Goal: Navigation & Orientation: Find specific page/section

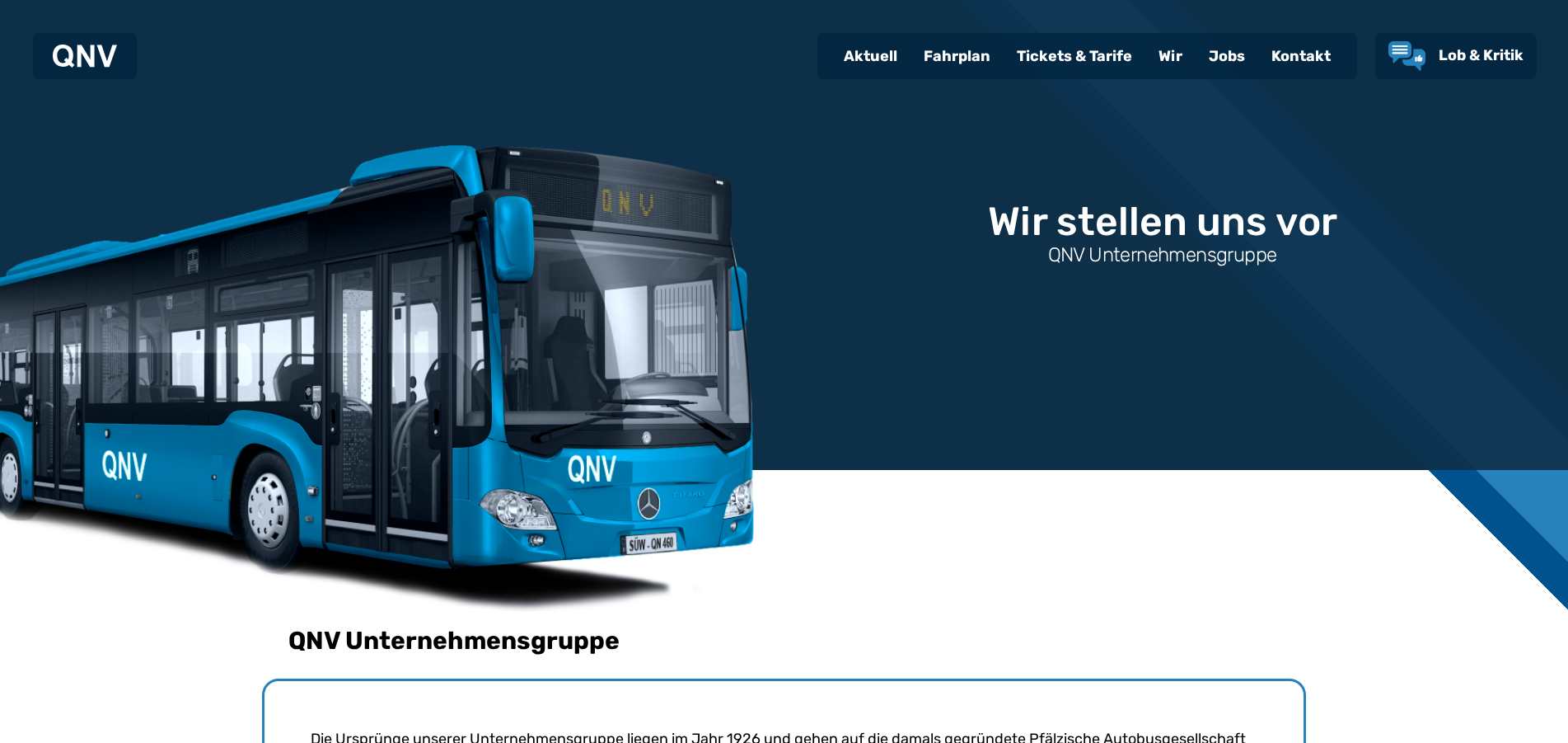
scroll to position [831, 0]
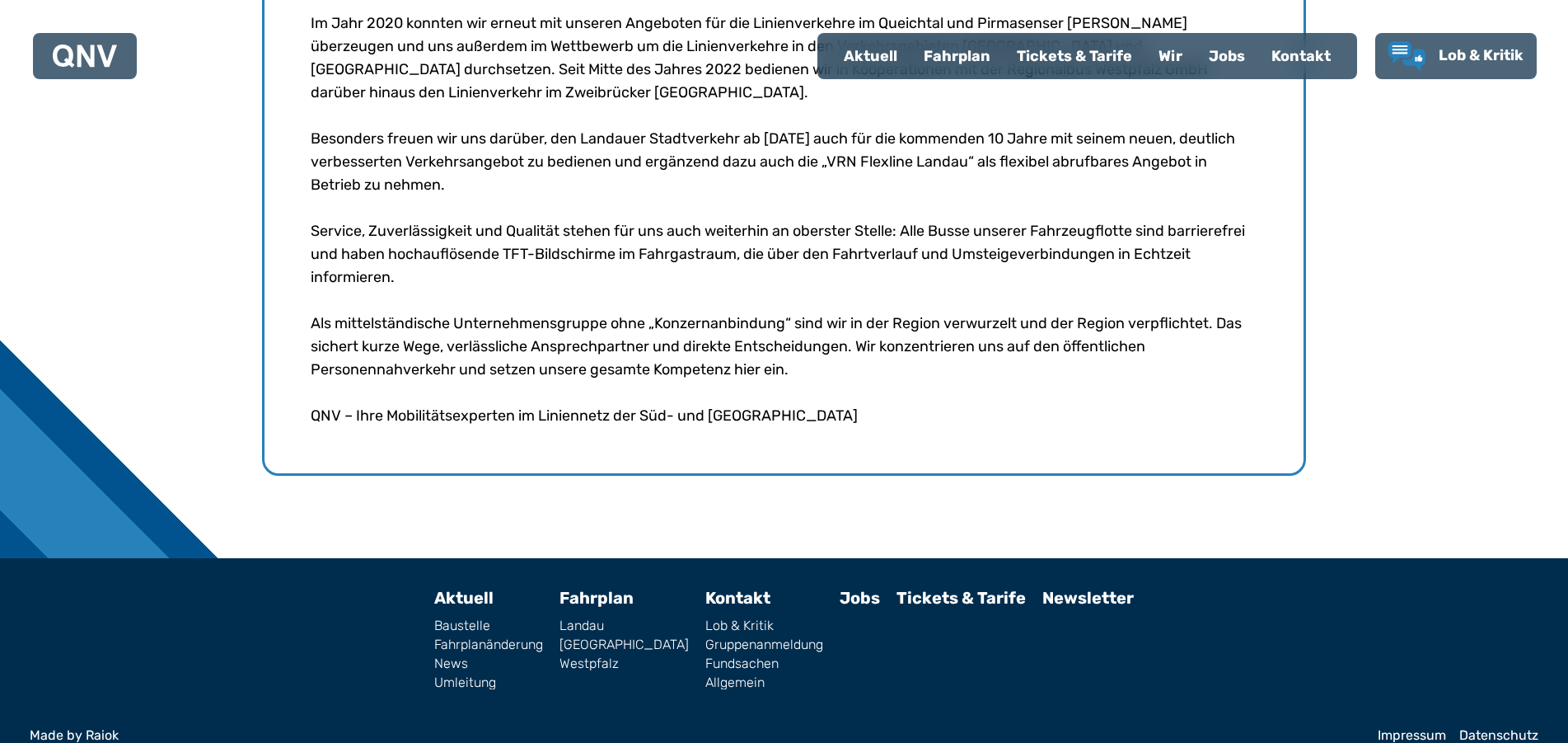
click at [839, 588] on link "Jobs" at bounding box center [859, 598] width 40 height 20
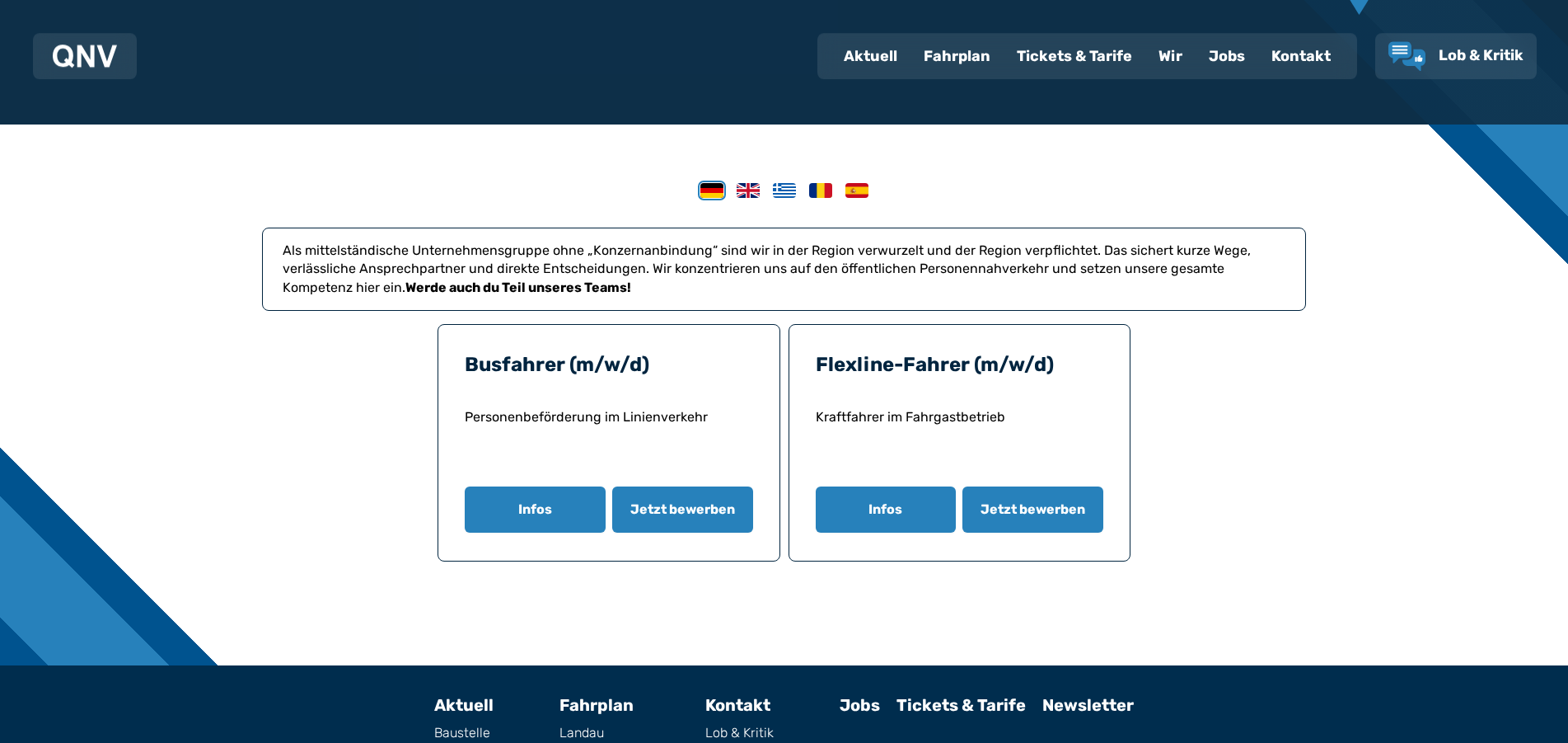
scroll to position [475, 0]
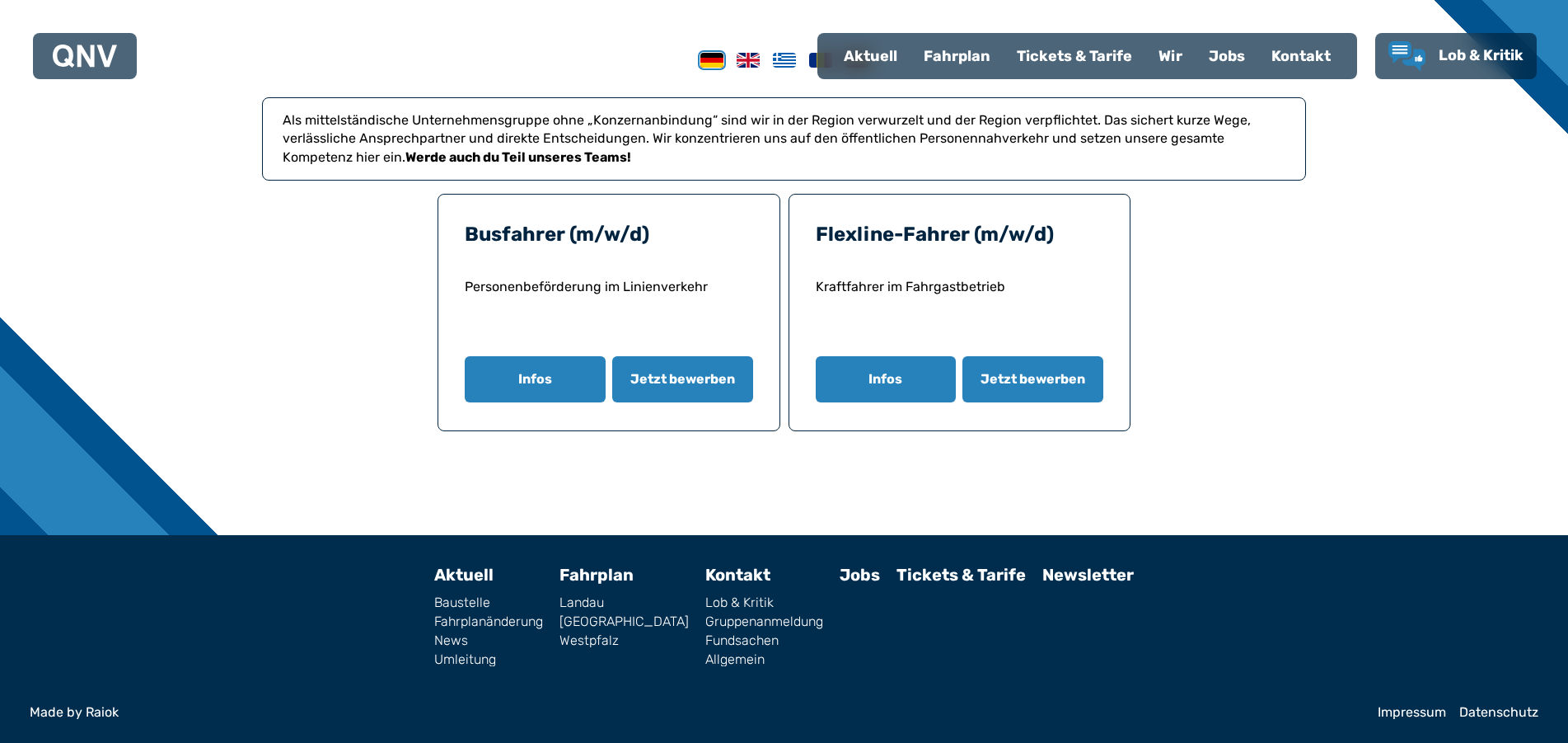
click at [710, 600] on link "Lob & Kritik" at bounding box center [764, 602] width 118 height 13
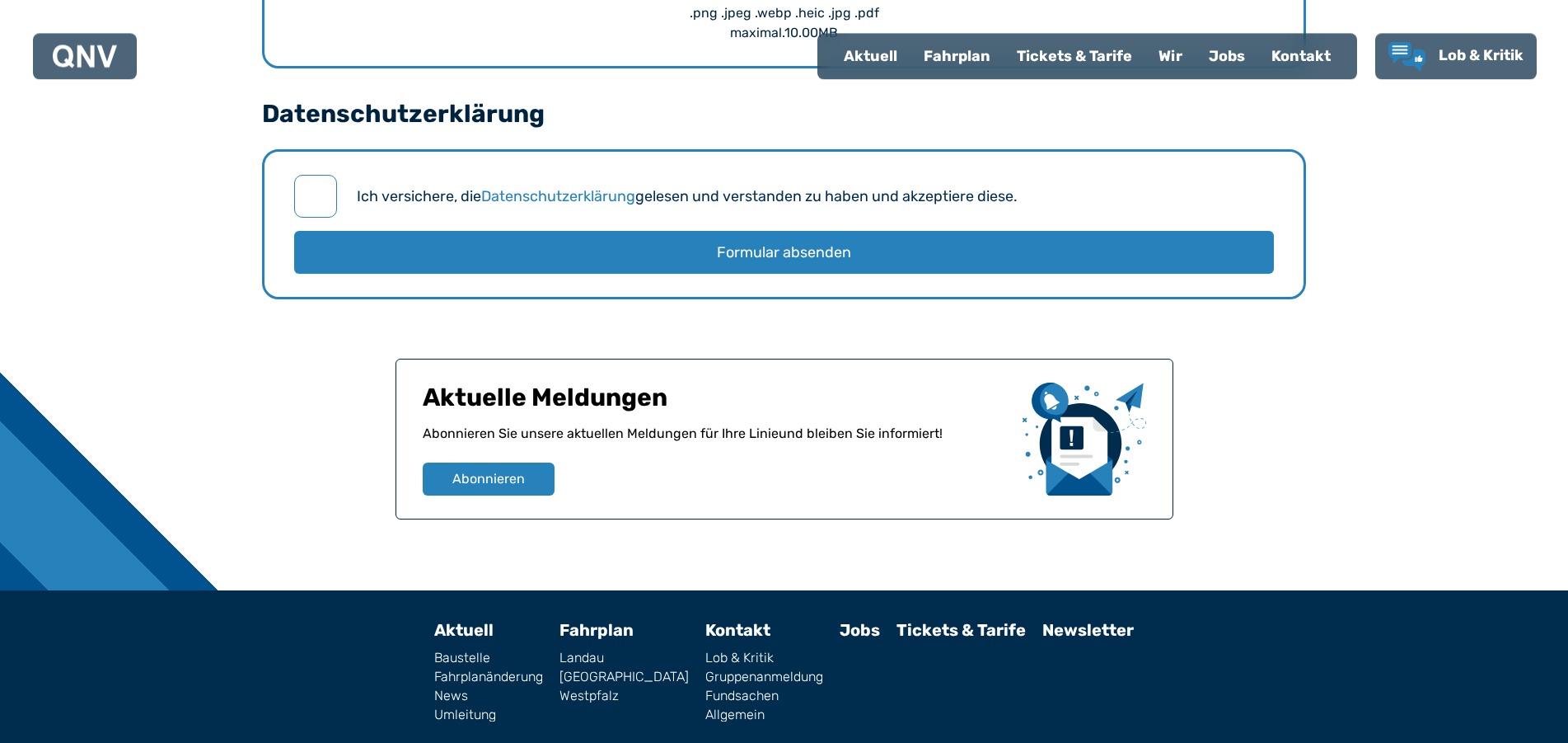
scroll to position [2134, 0]
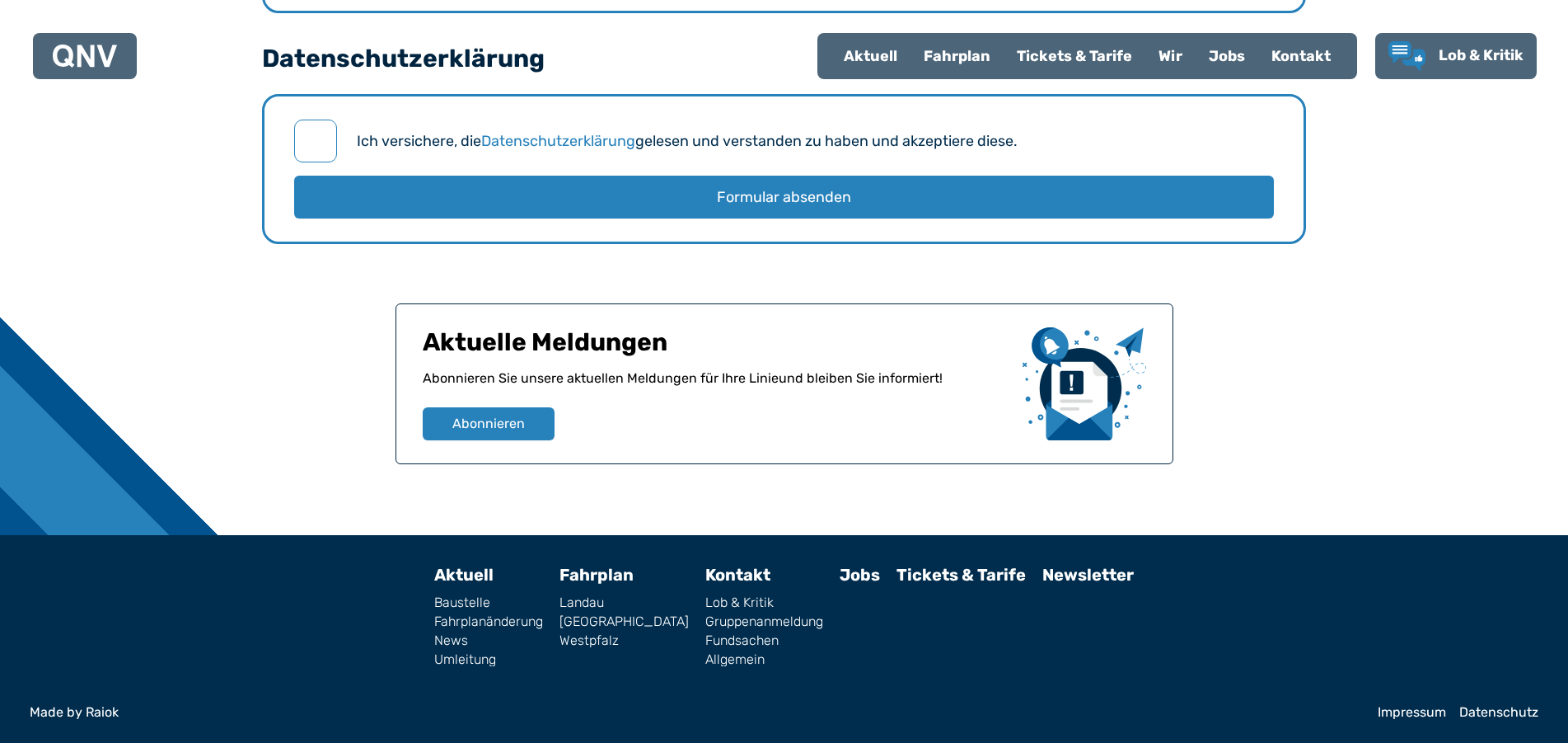
drag, startPoint x: 1578, startPoint y: 154, endPoint x: 1535, endPoint y: 171, distance: 46.2
drag, startPoint x: 1535, startPoint y: 171, endPoint x: 1560, endPoint y: 32, distance: 141.2
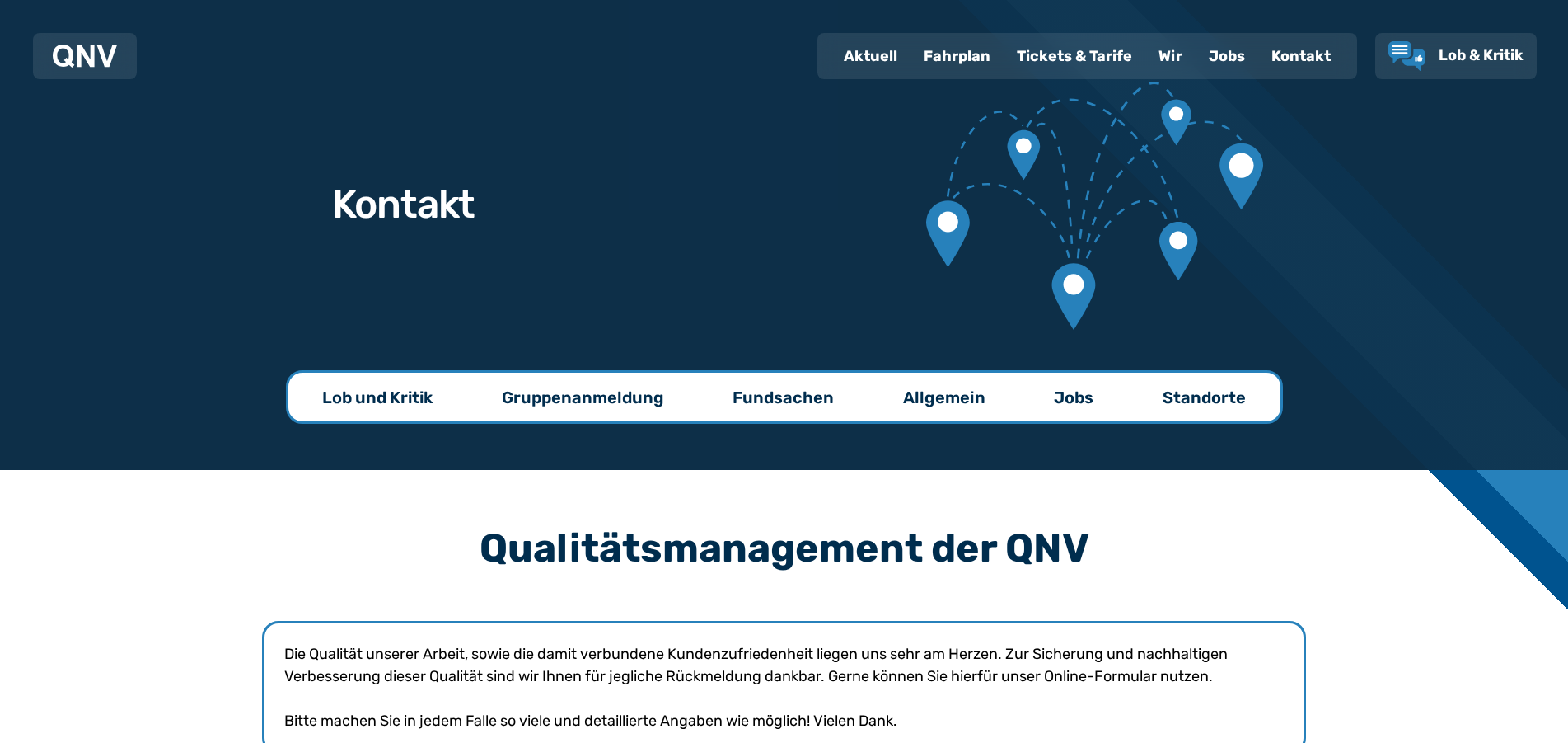
click at [1324, 68] on div "Kontakt" at bounding box center [1301, 56] width 85 height 43
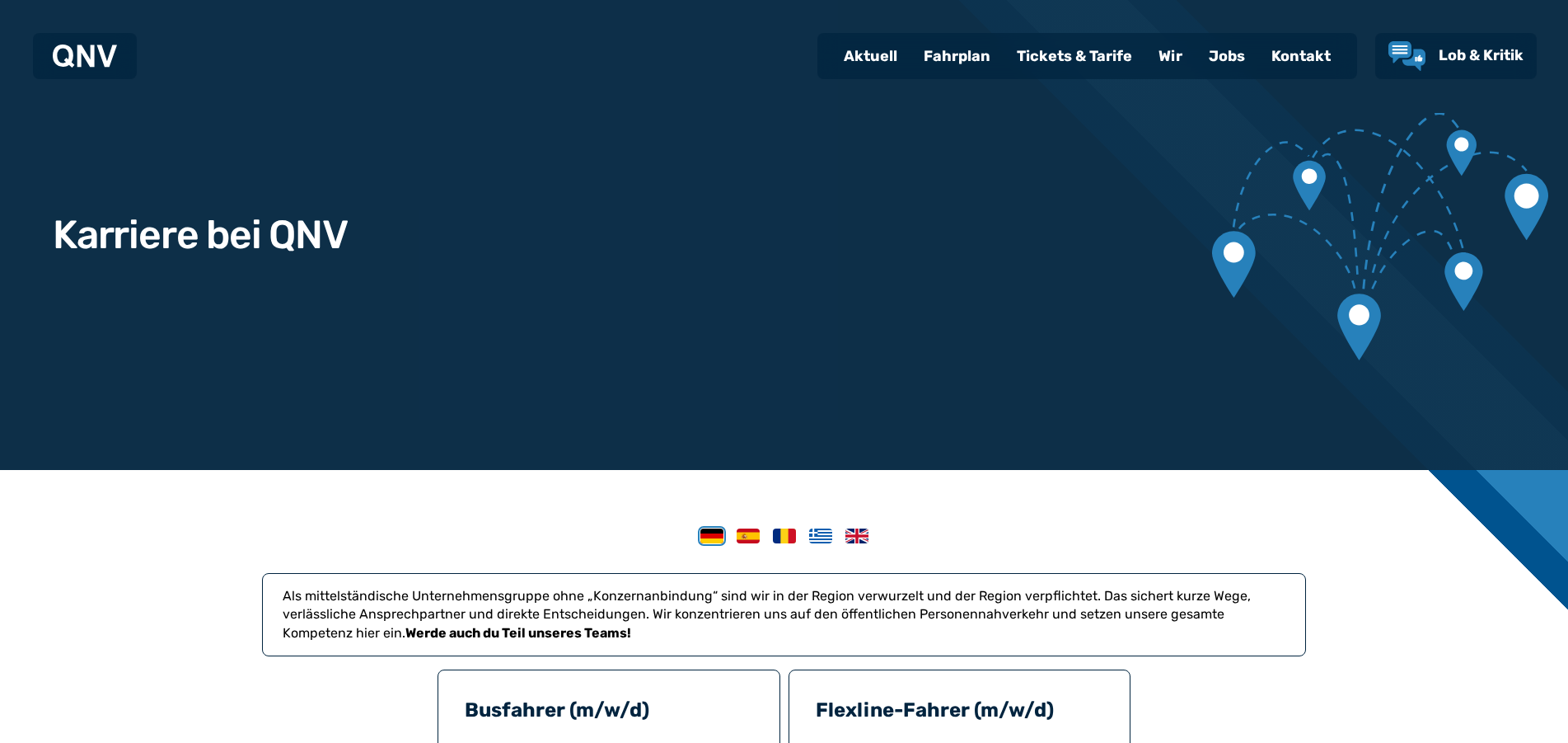
scroll to position [475, 0]
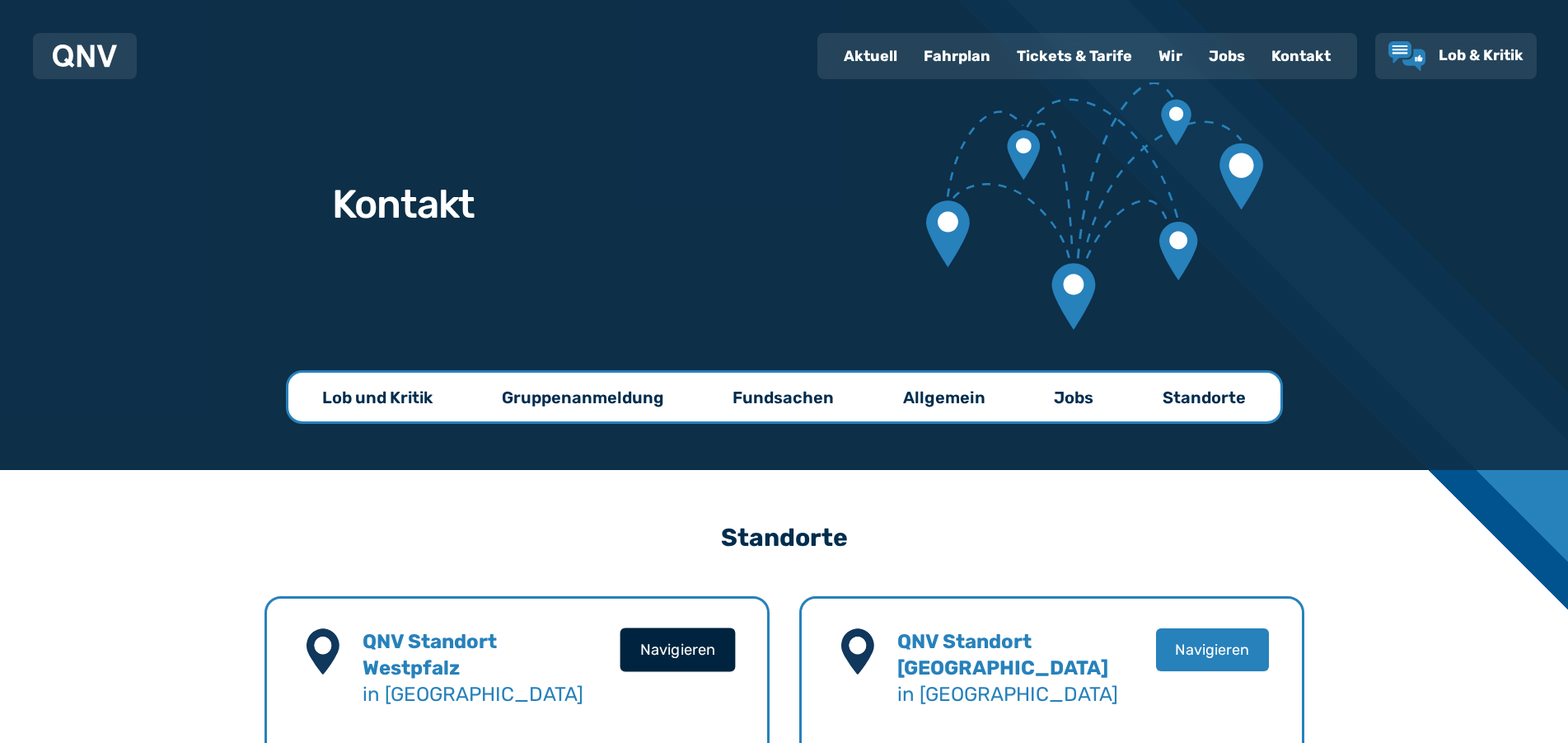
click at [692, 645] on button "Navigieren" at bounding box center [676, 649] width 115 height 44
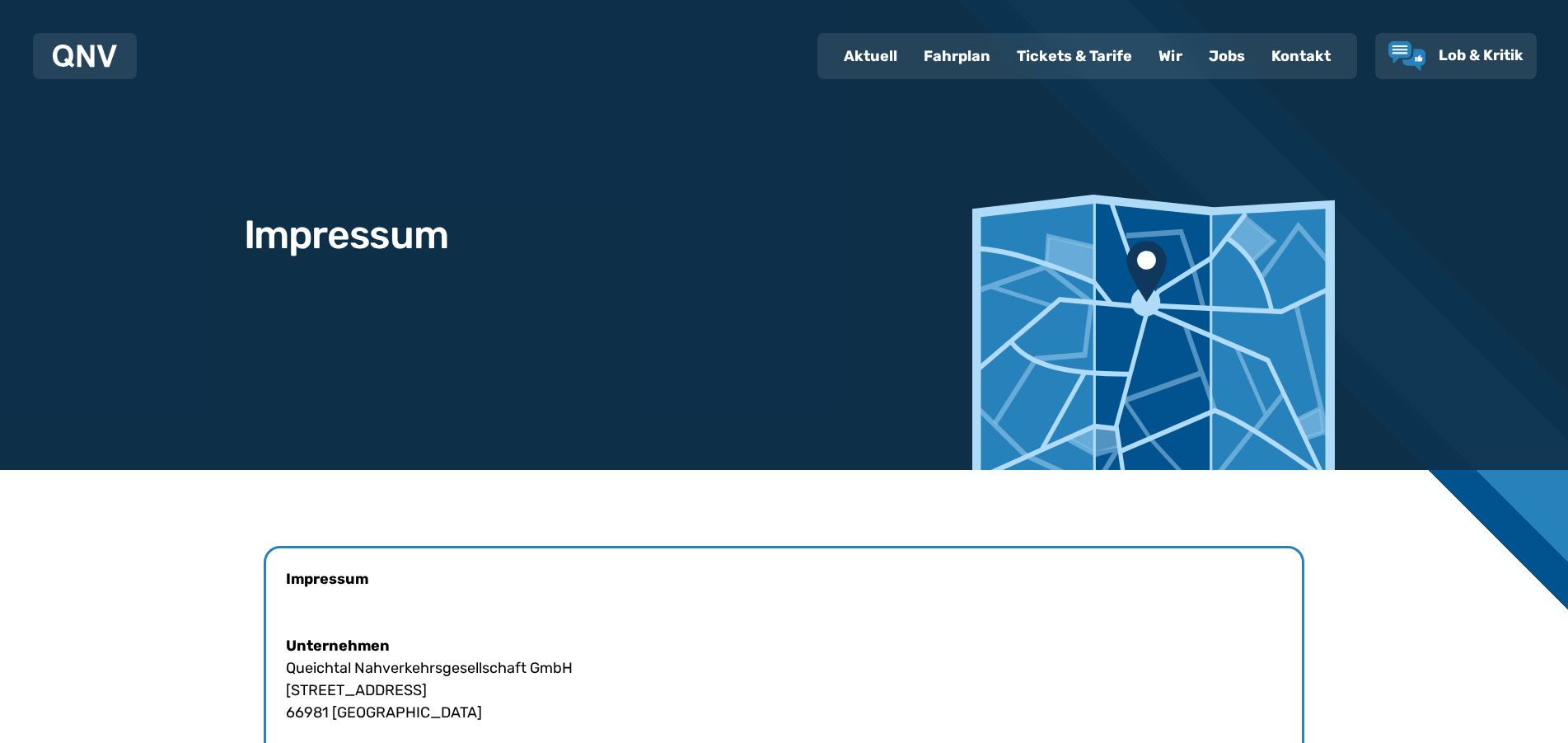
click at [1171, 53] on div "Wir" at bounding box center [1170, 56] width 51 height 43
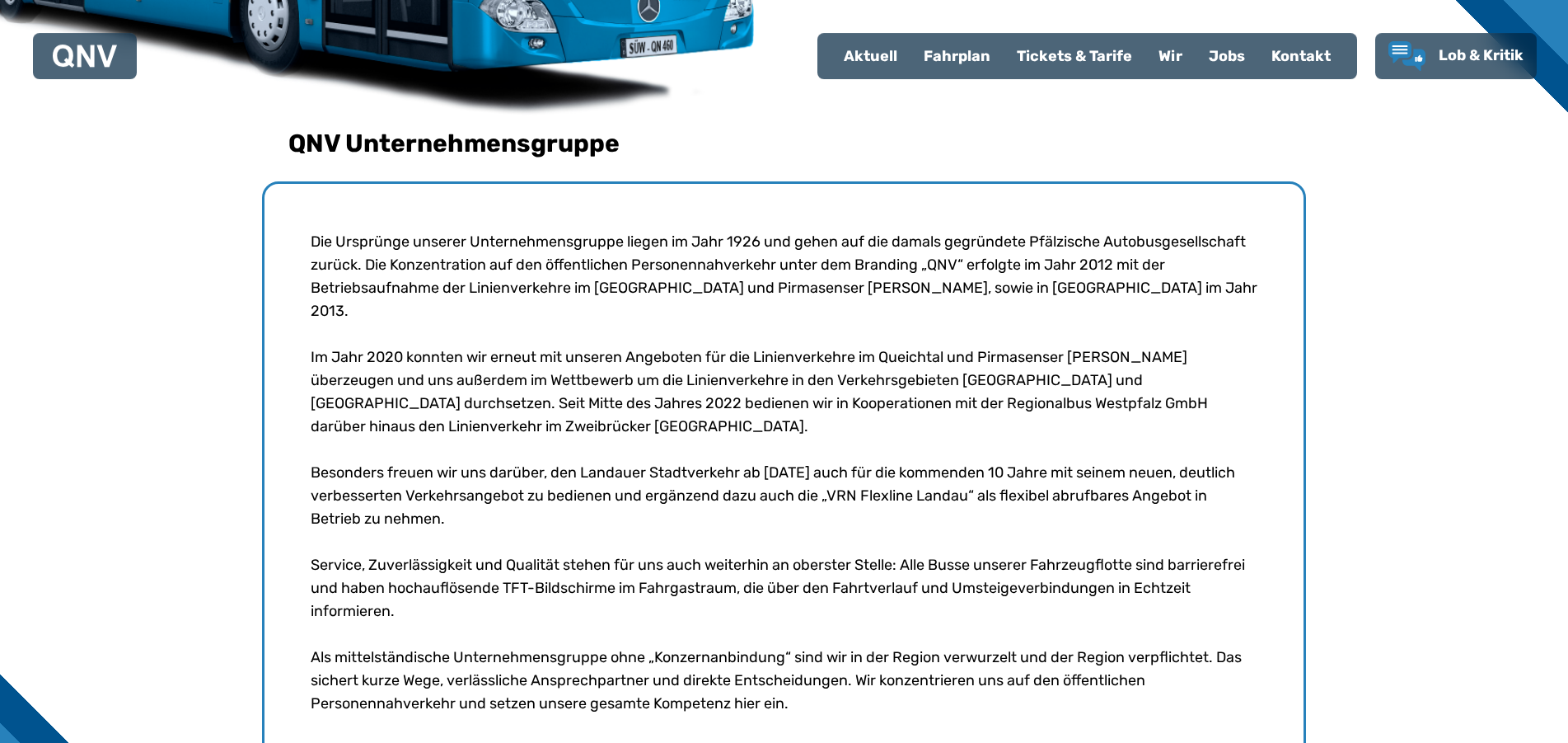
scroll to position [831, 0]
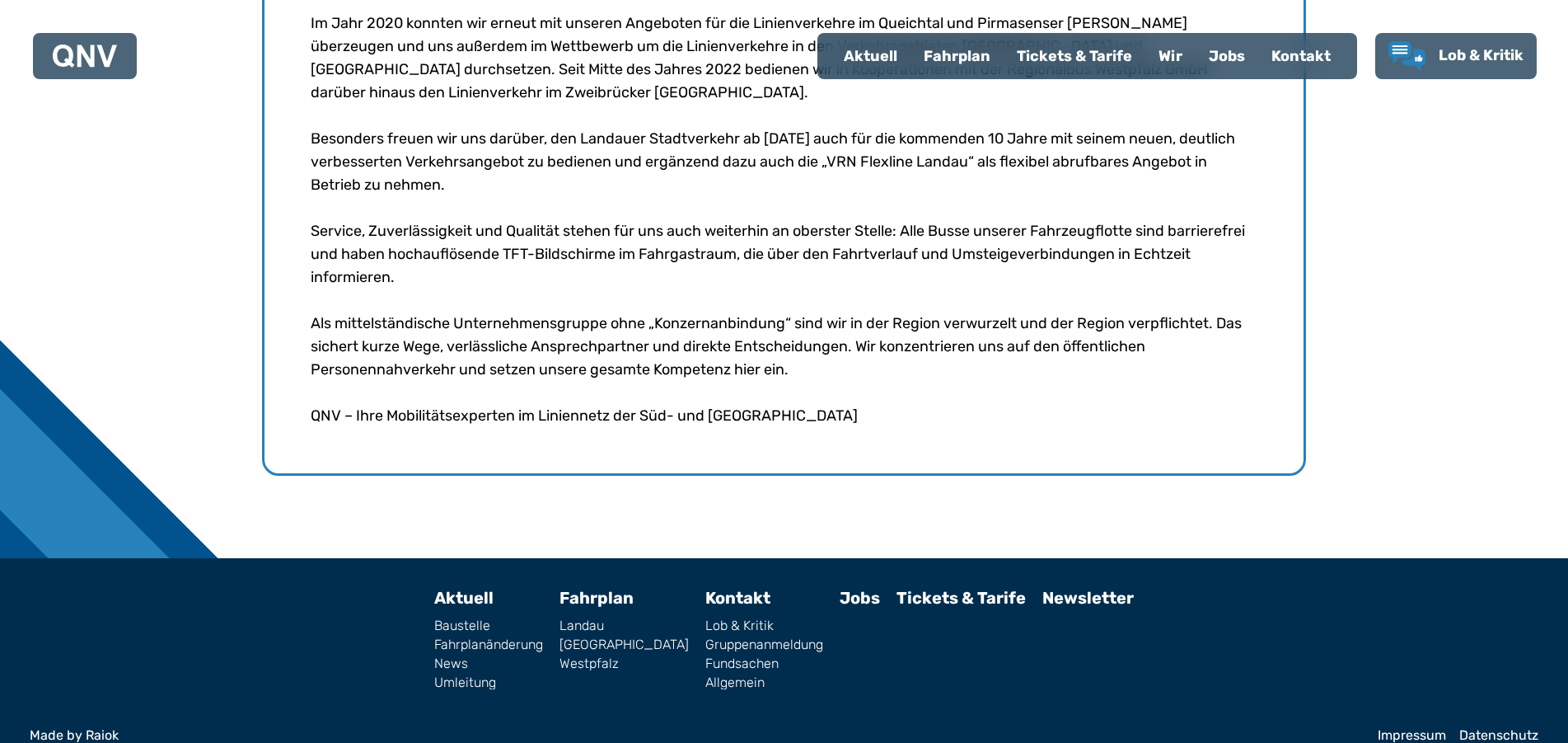
click at [715, 676] on link "Allgemein" at bounding box center [764, 682] width 118 height 13
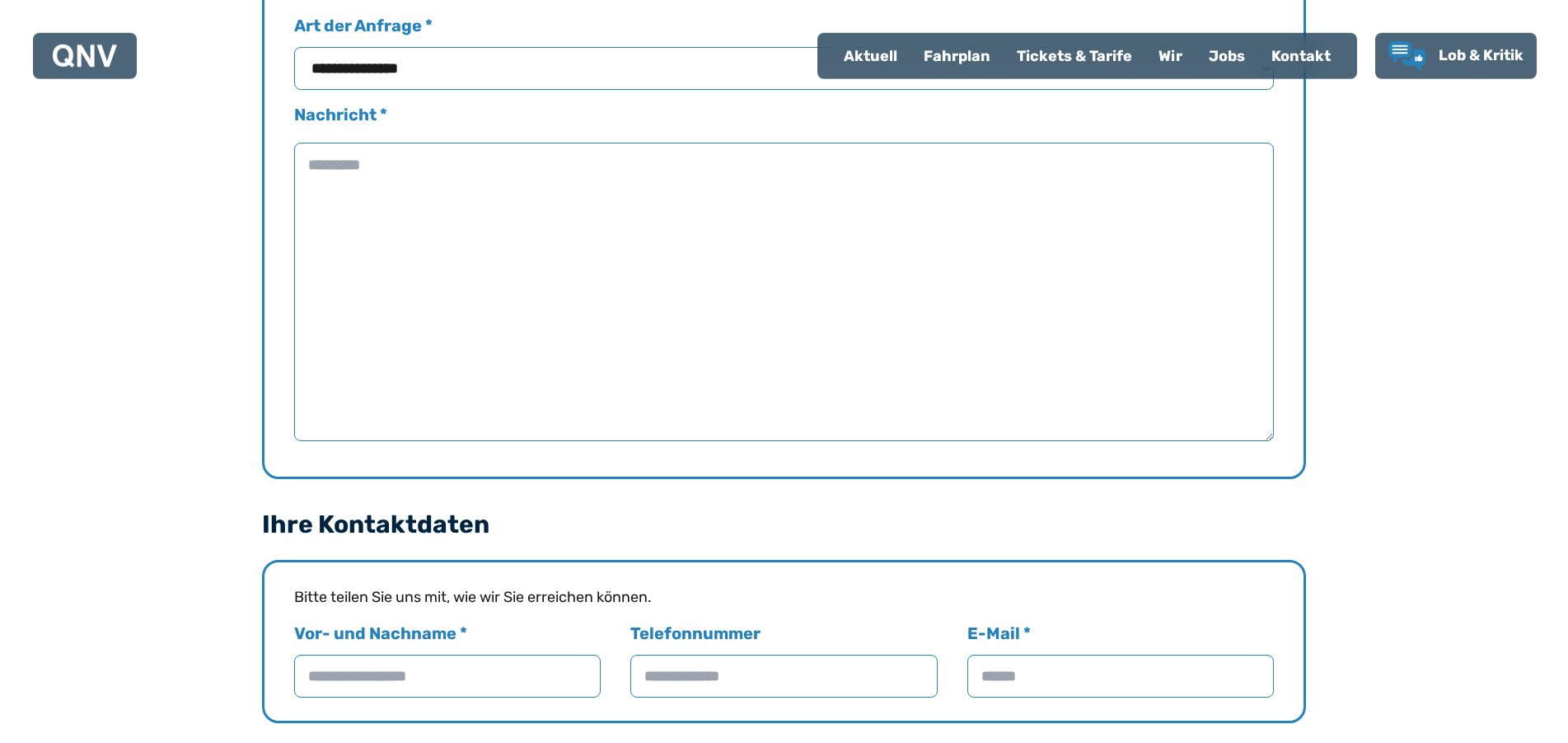
scroll to position [1713, 0]
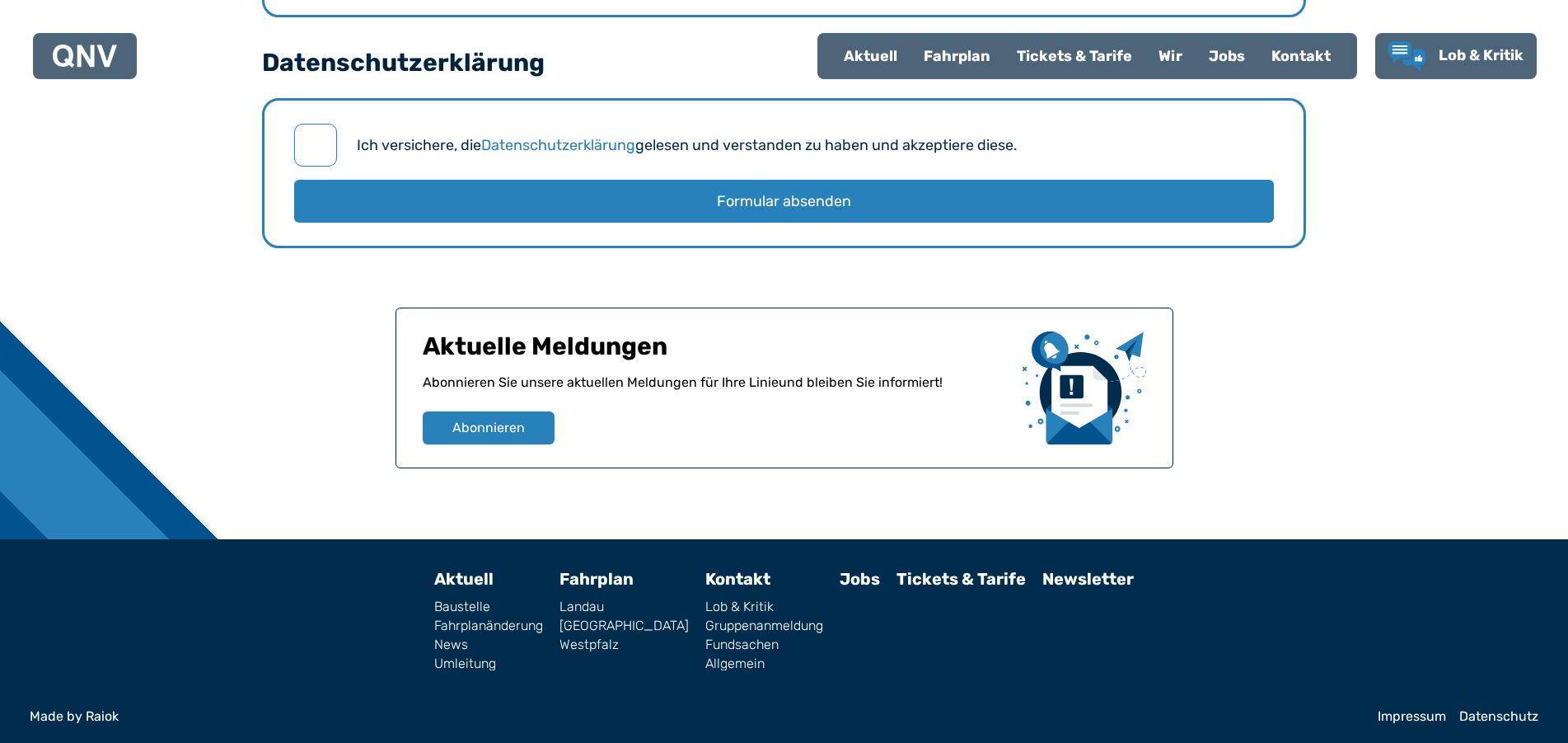
click at [484, 640] on link "News" at bounding box center [488, 645] width 108 height 13
select select "*"
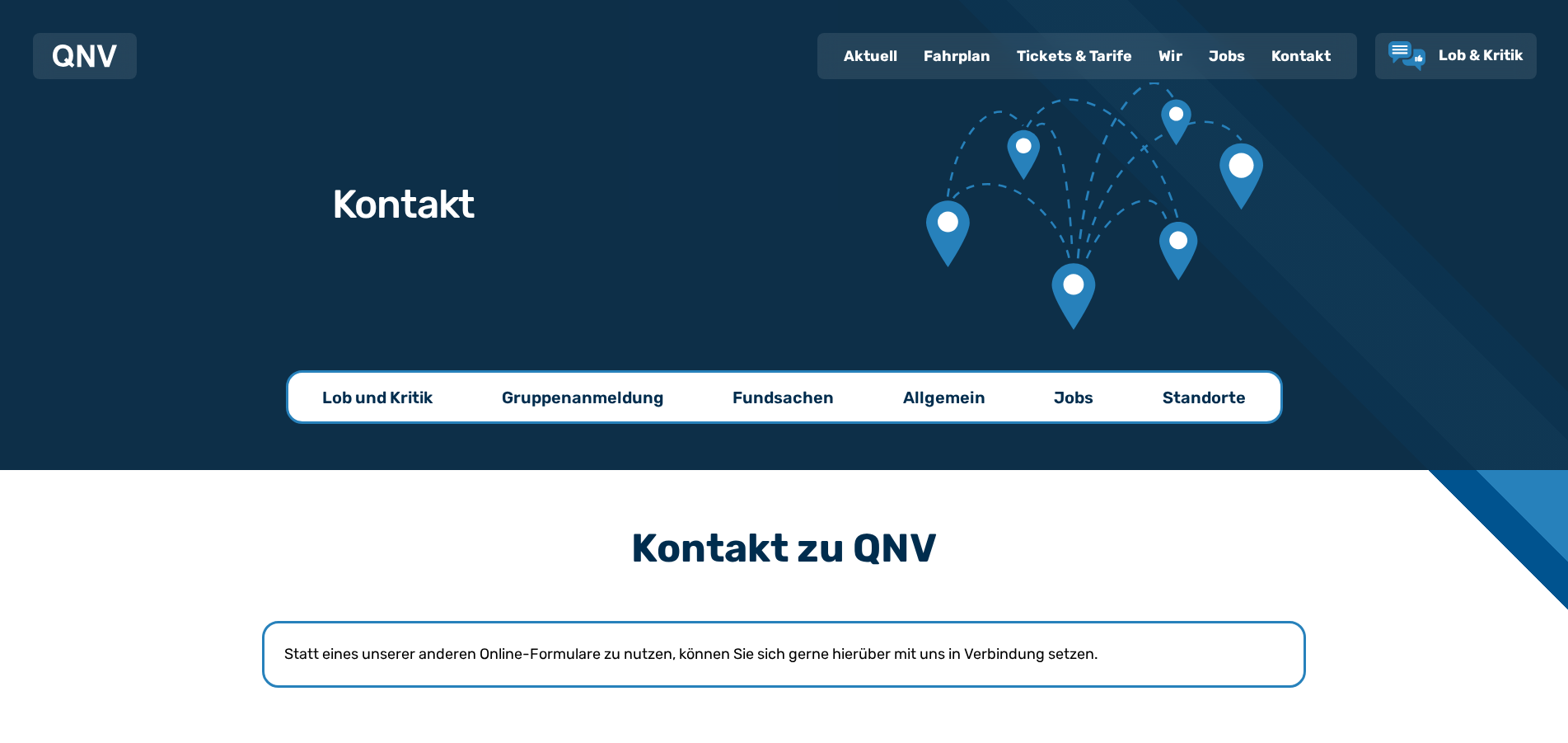
click at [1080, 406] on p "Jobs" at bounding box center [1074, 397] width 40 height 23
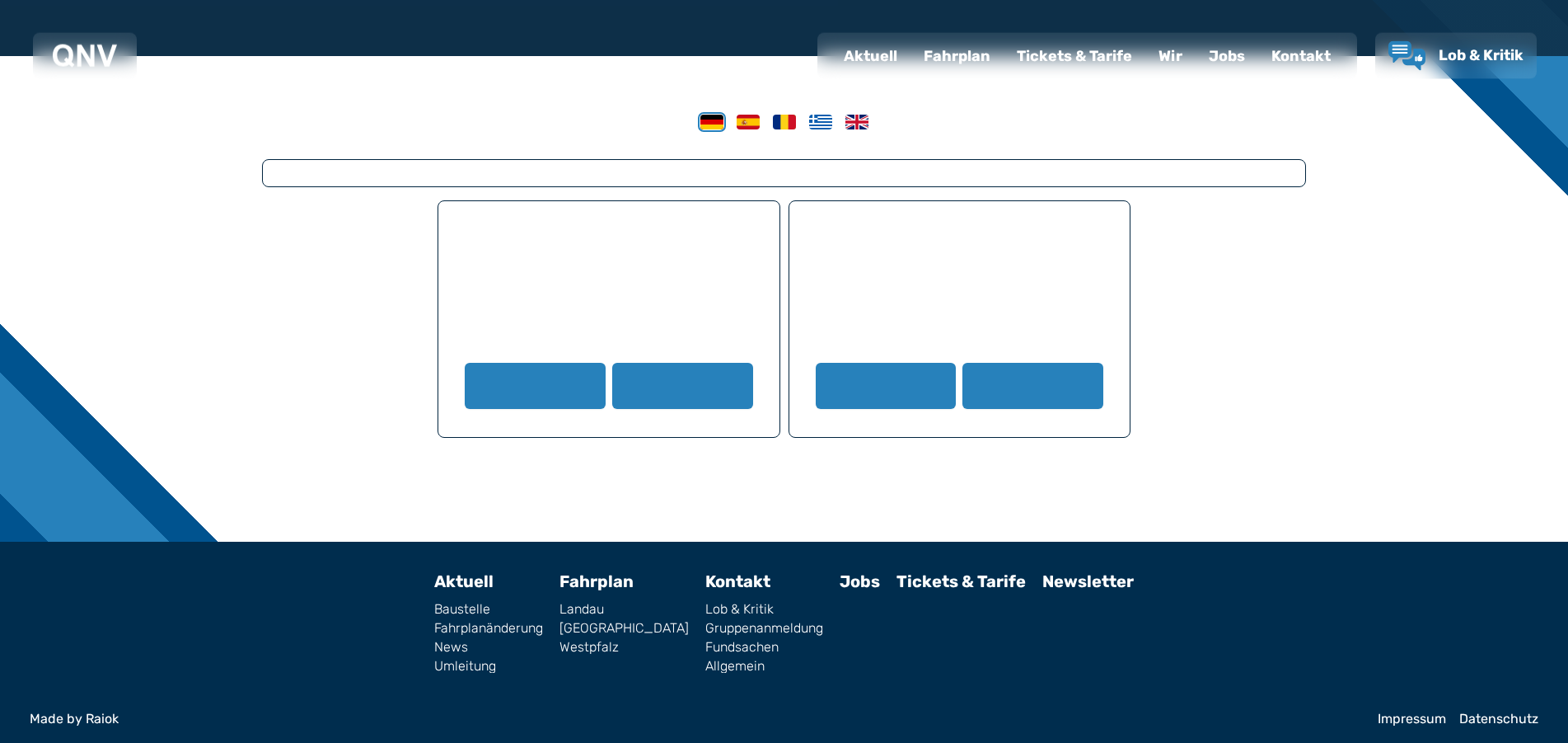
scroll to position [420, 0]
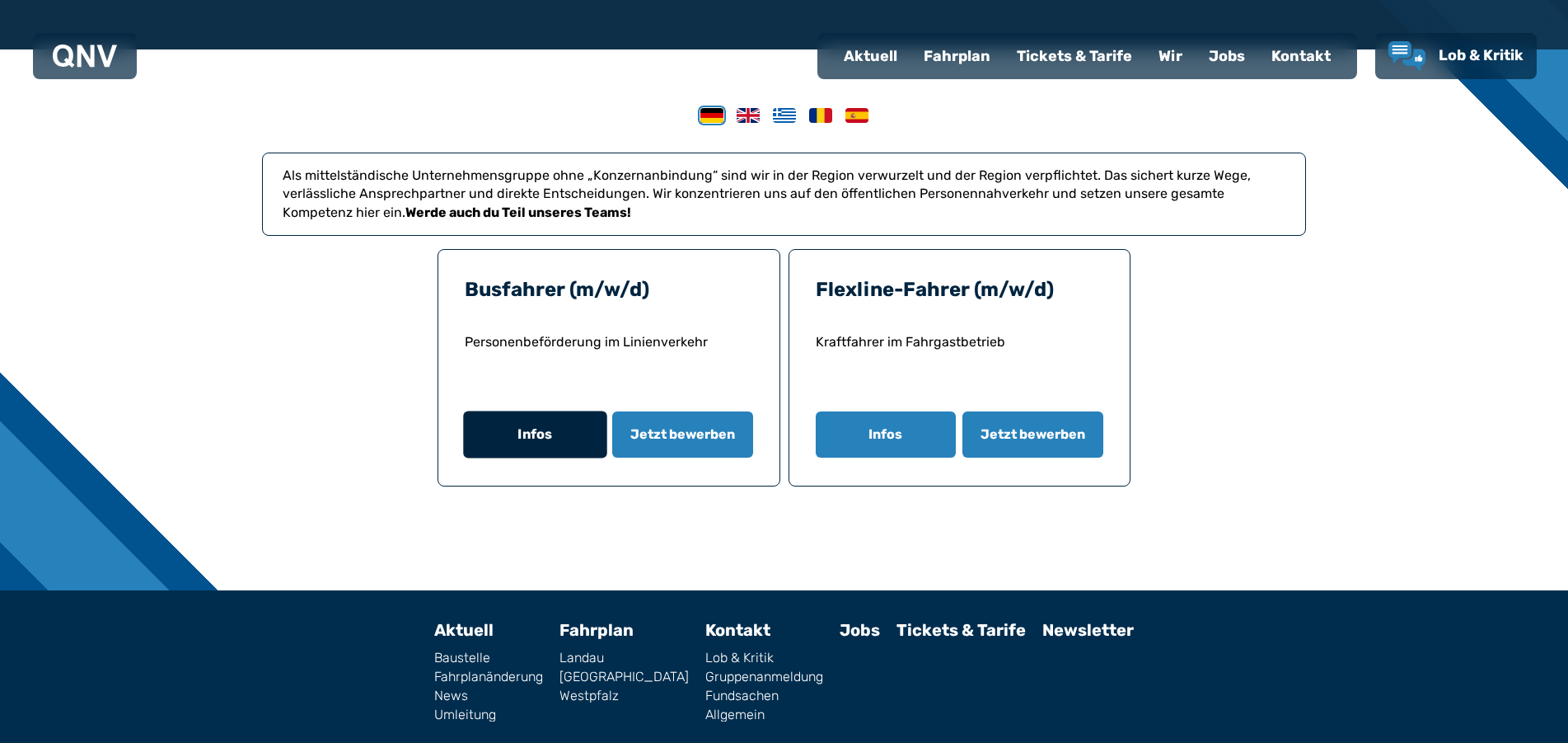
click at [513, 442] on button "Infos" at bounding box center [535, 434] width 143 height 47
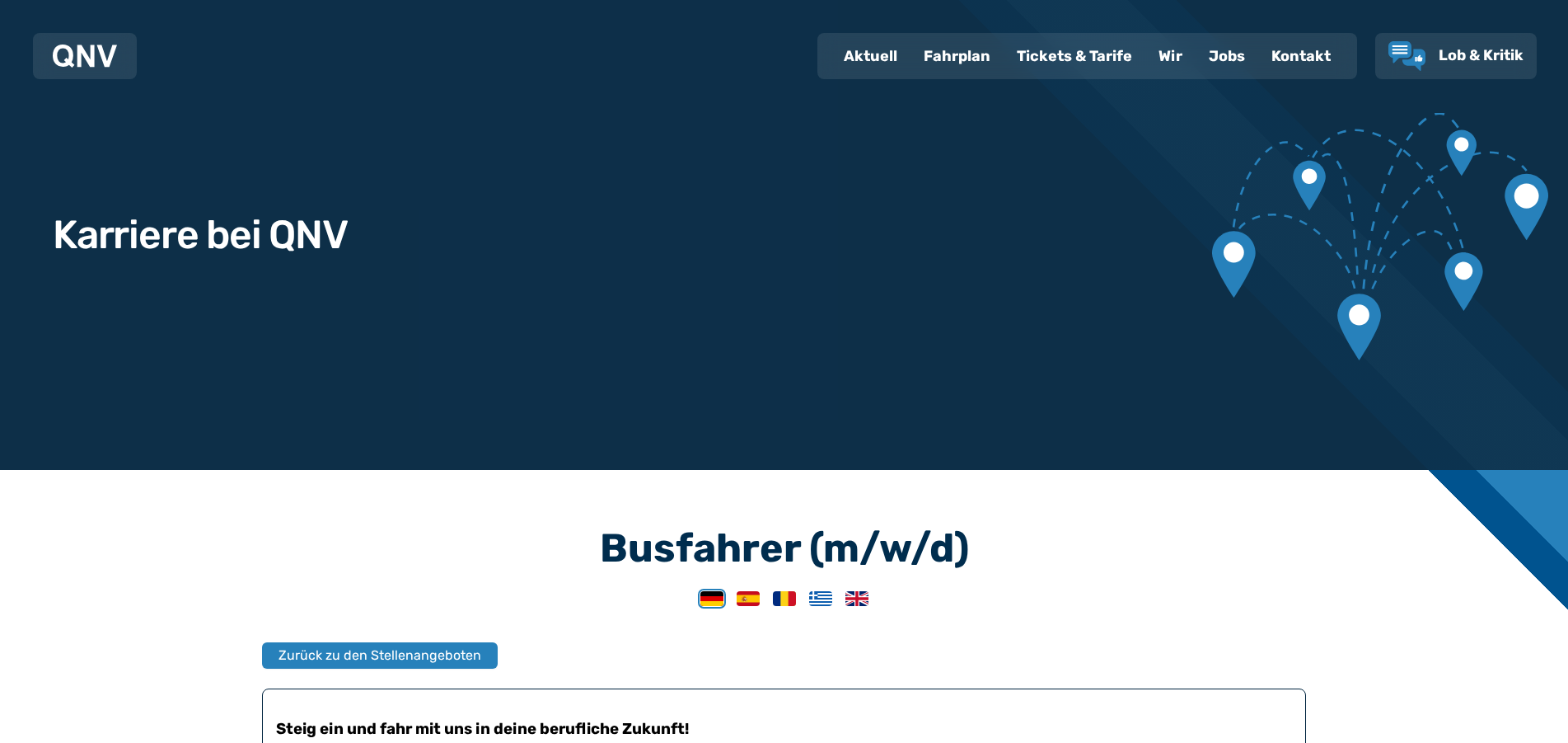
click at [869, 48] on div "Aktuell" at bounding box center [870, 56] width 80 height 43
select select "*"
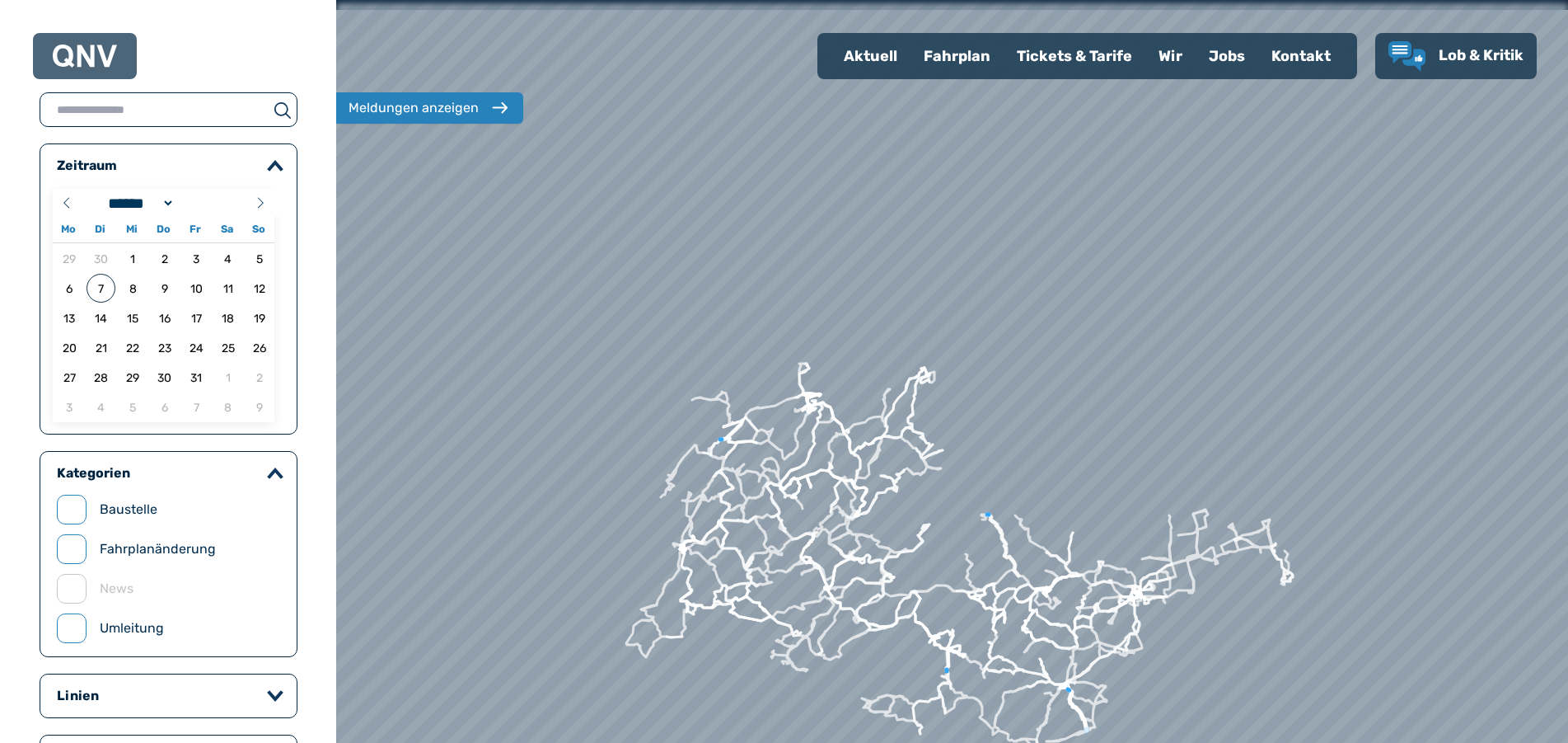
click at [869, 48] on div "Aktuell" at bounding box center [870, 56] width 80 height 43
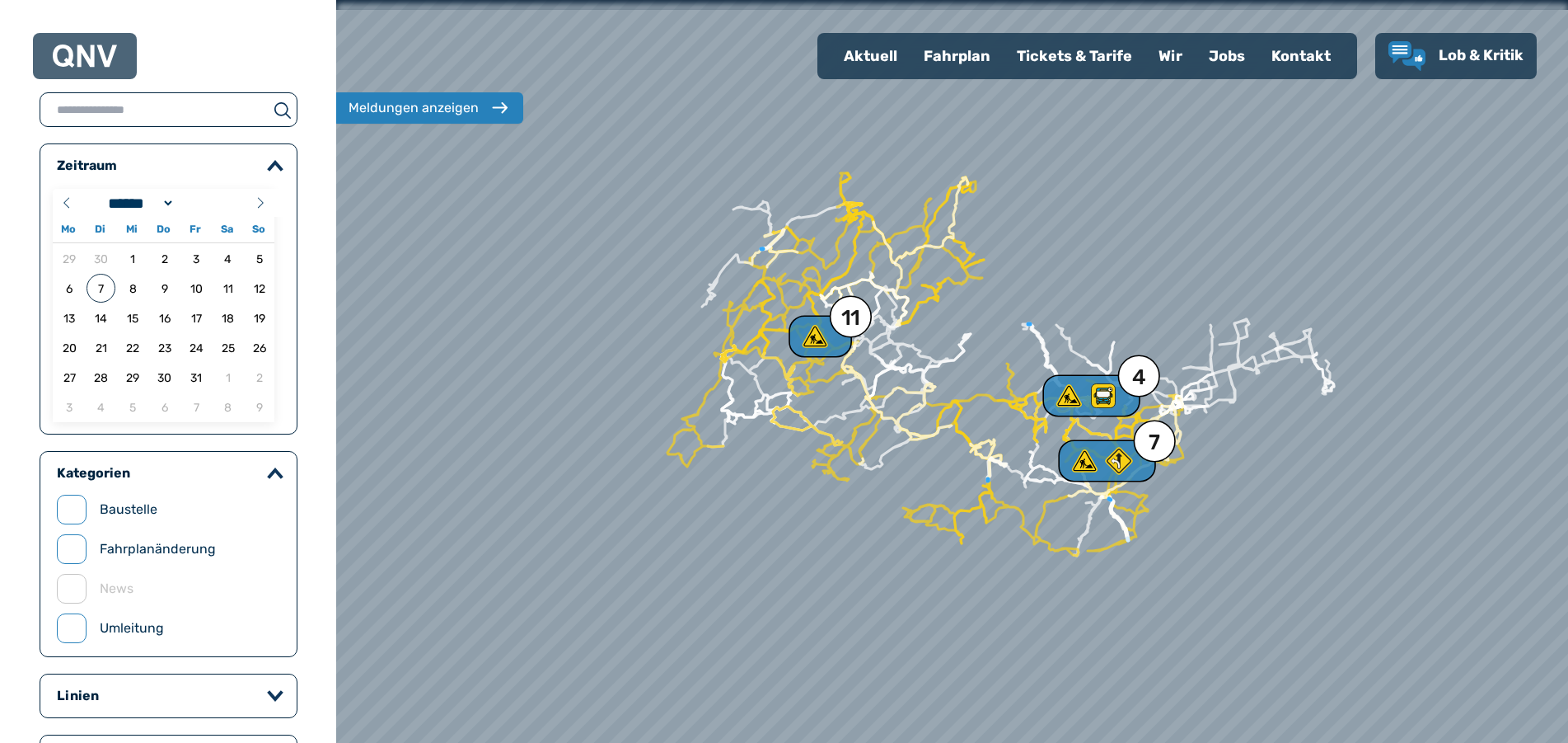
click at [1301, 55] on div "Kontakt" at bounding box center [1301, 56] width 85 height 43
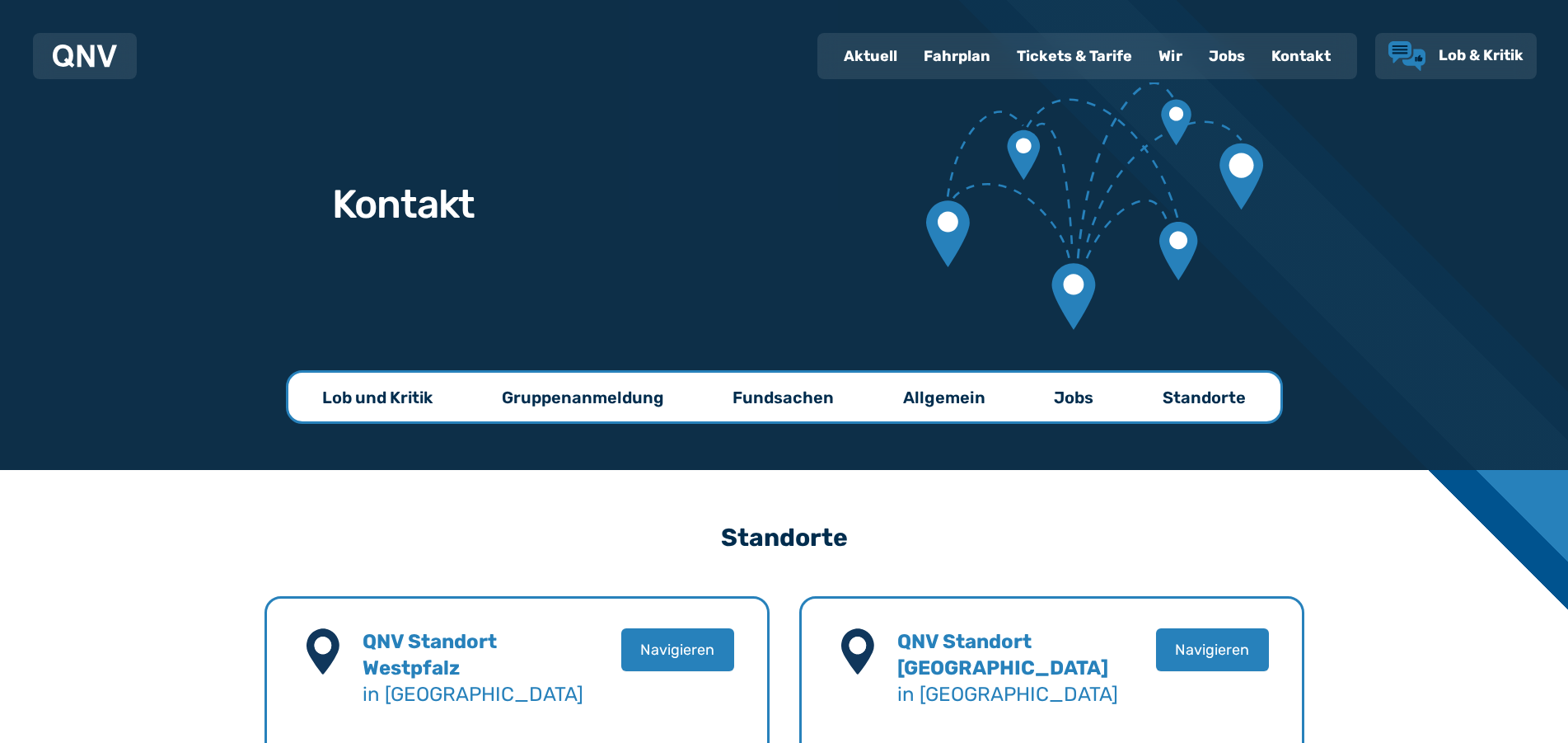
click at [1437, 54] on link "Lob & Kritik" at bounding box center [1455, 56] width 135 height 29
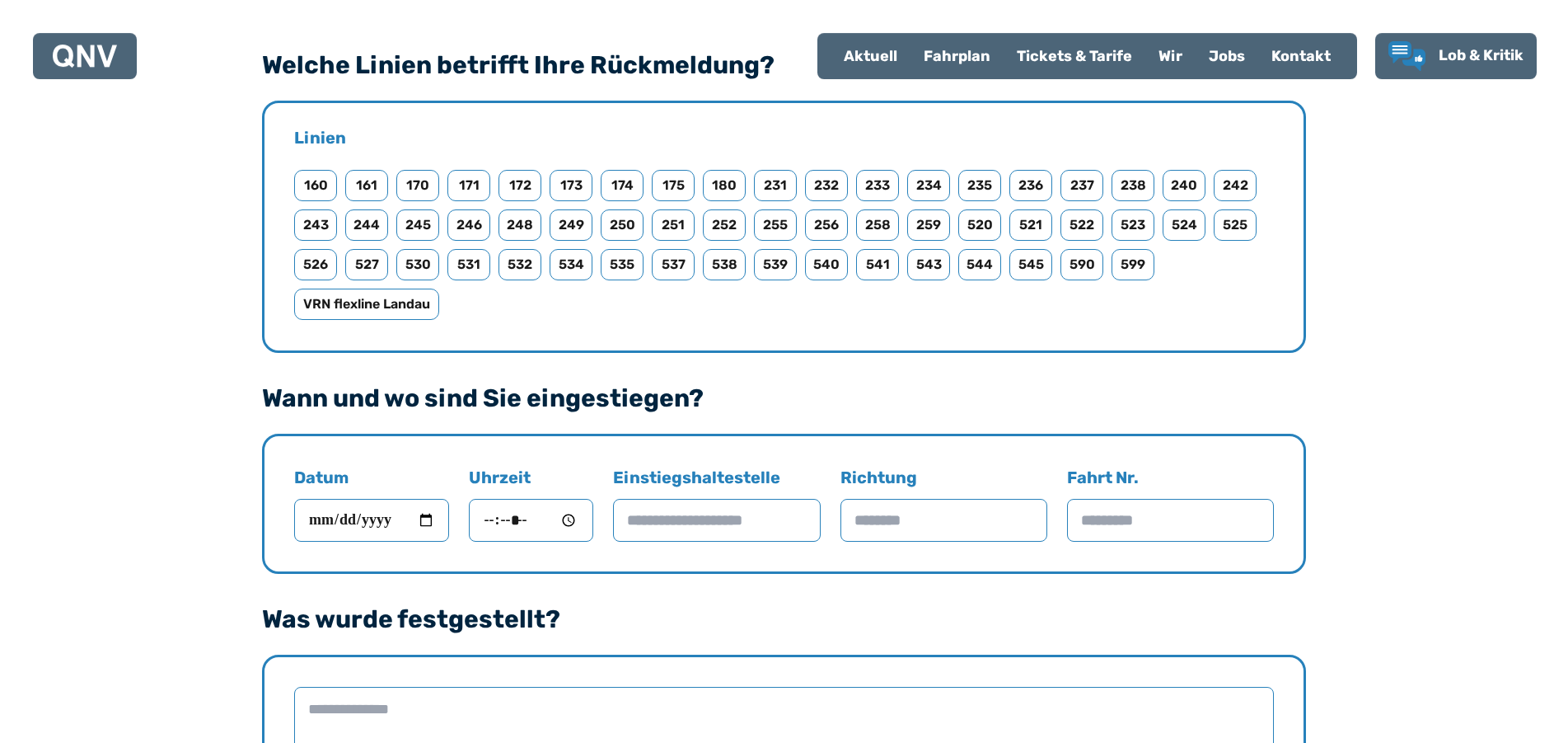
scroll to position [837, 0]
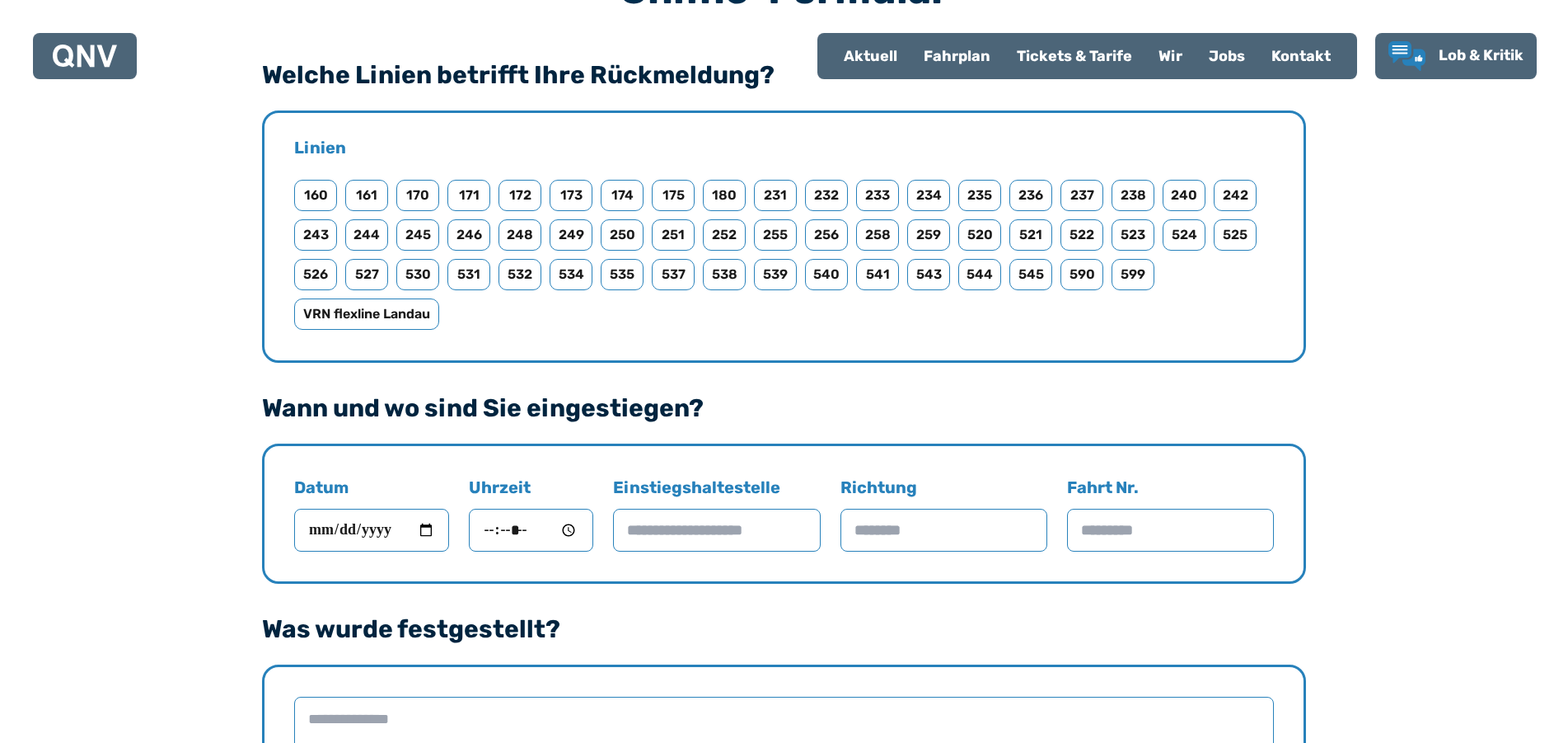
click at [865, 57] on div "Aktuell" at bounding box center [870, 56] width 80 height 43
select select "*"
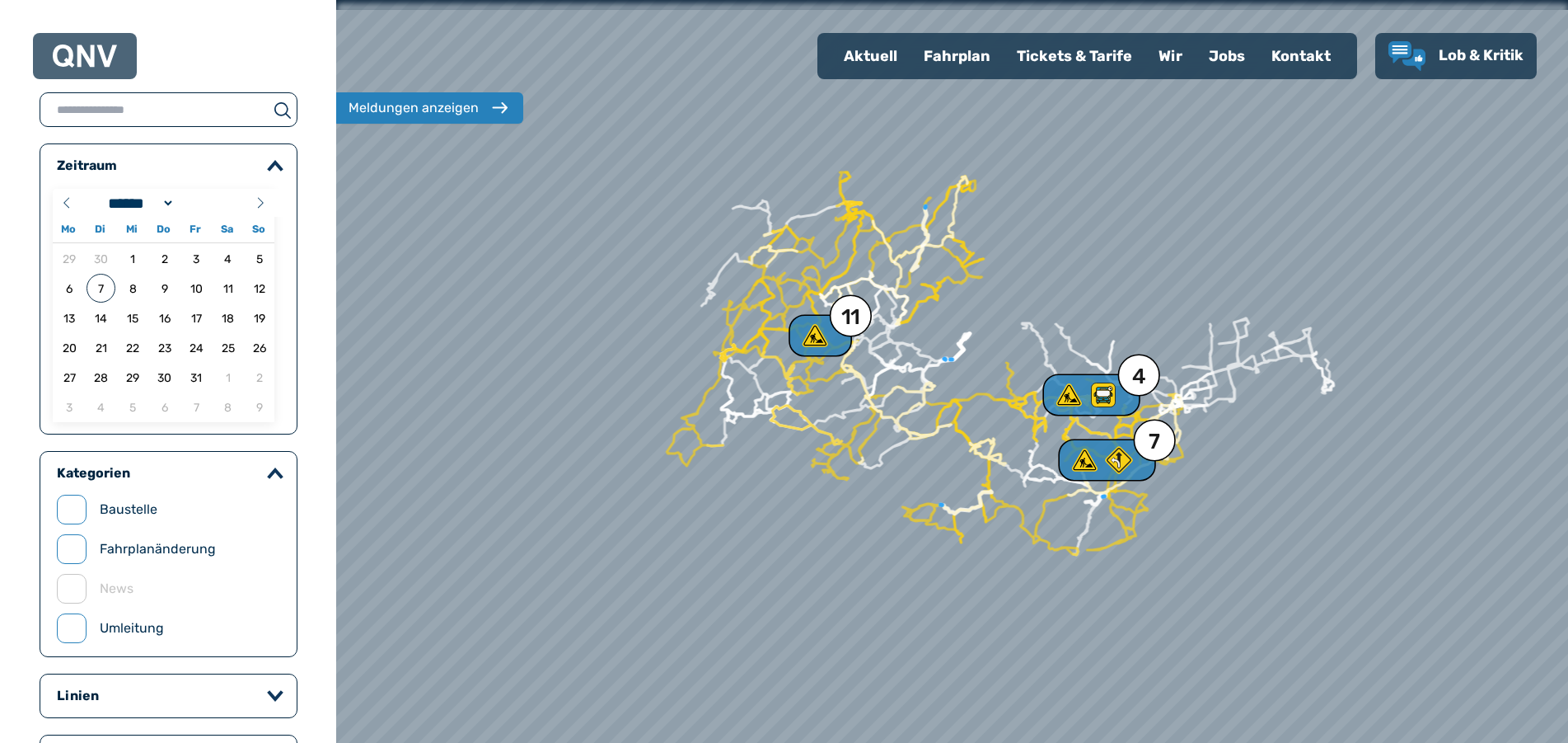
click at [950, 61] on div "Fahrplan" at bounding box center [957, 56] width 93 height 43
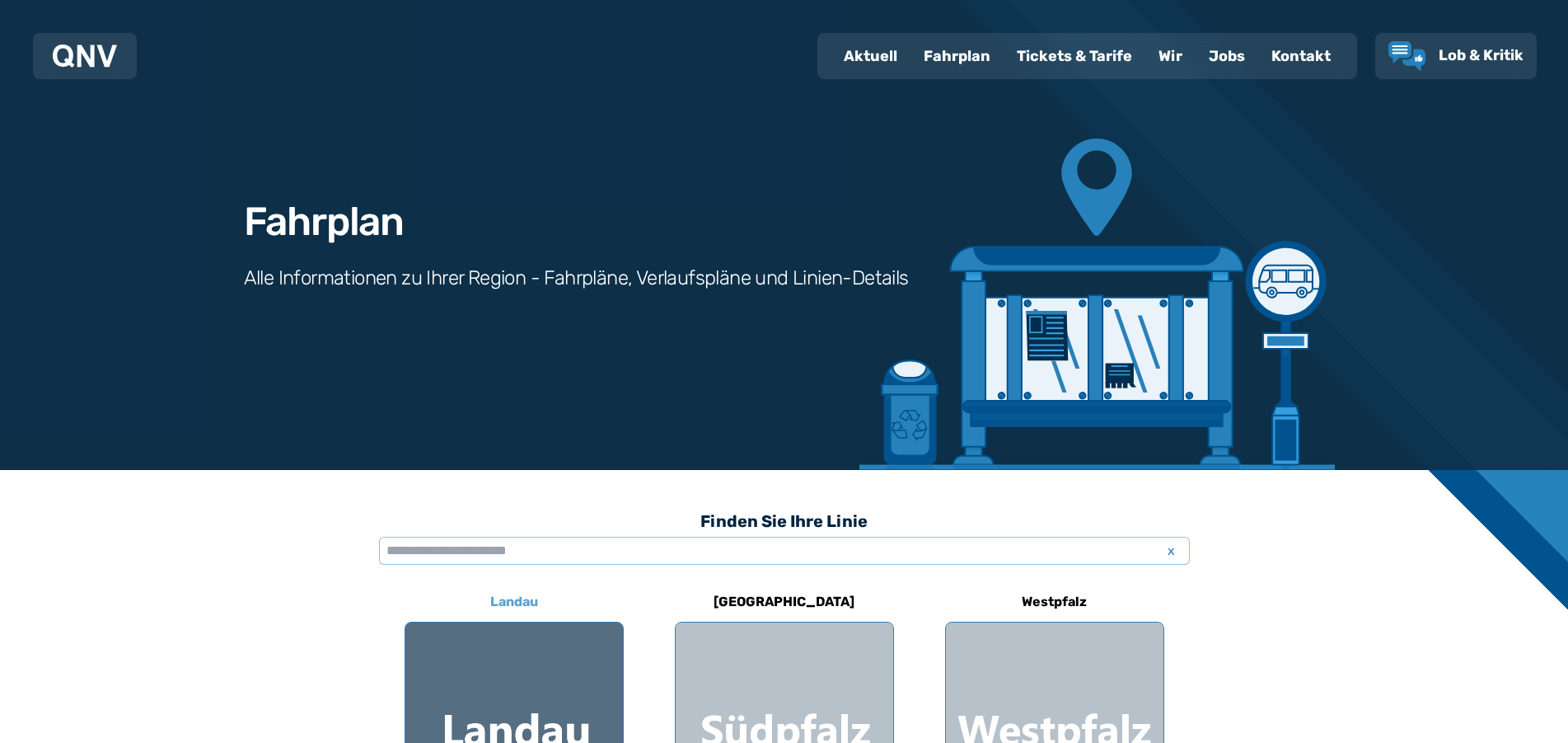
click at [566, 696] on div at bounding box center [514, 731] width 218 height 218
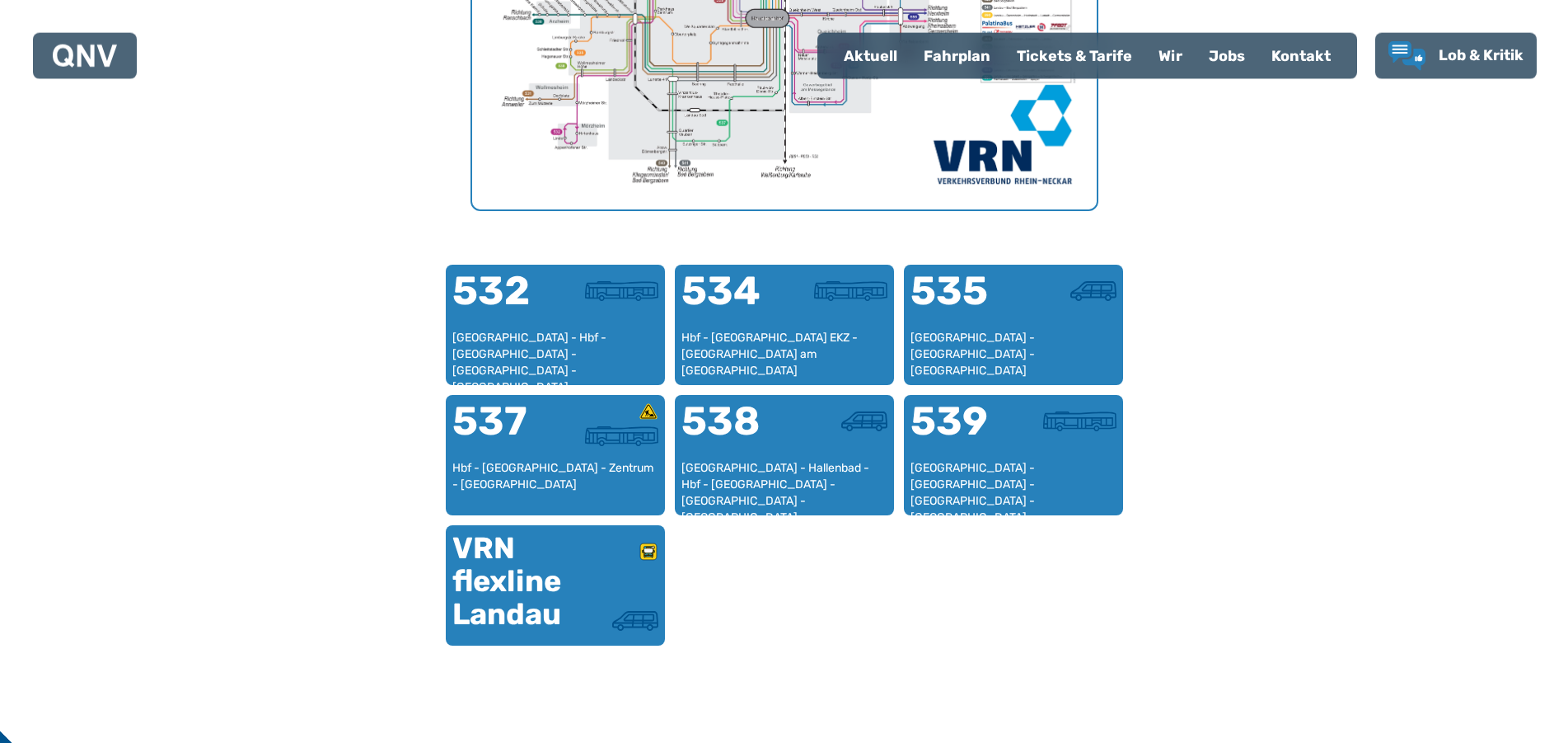
scroll to position [868, 0]
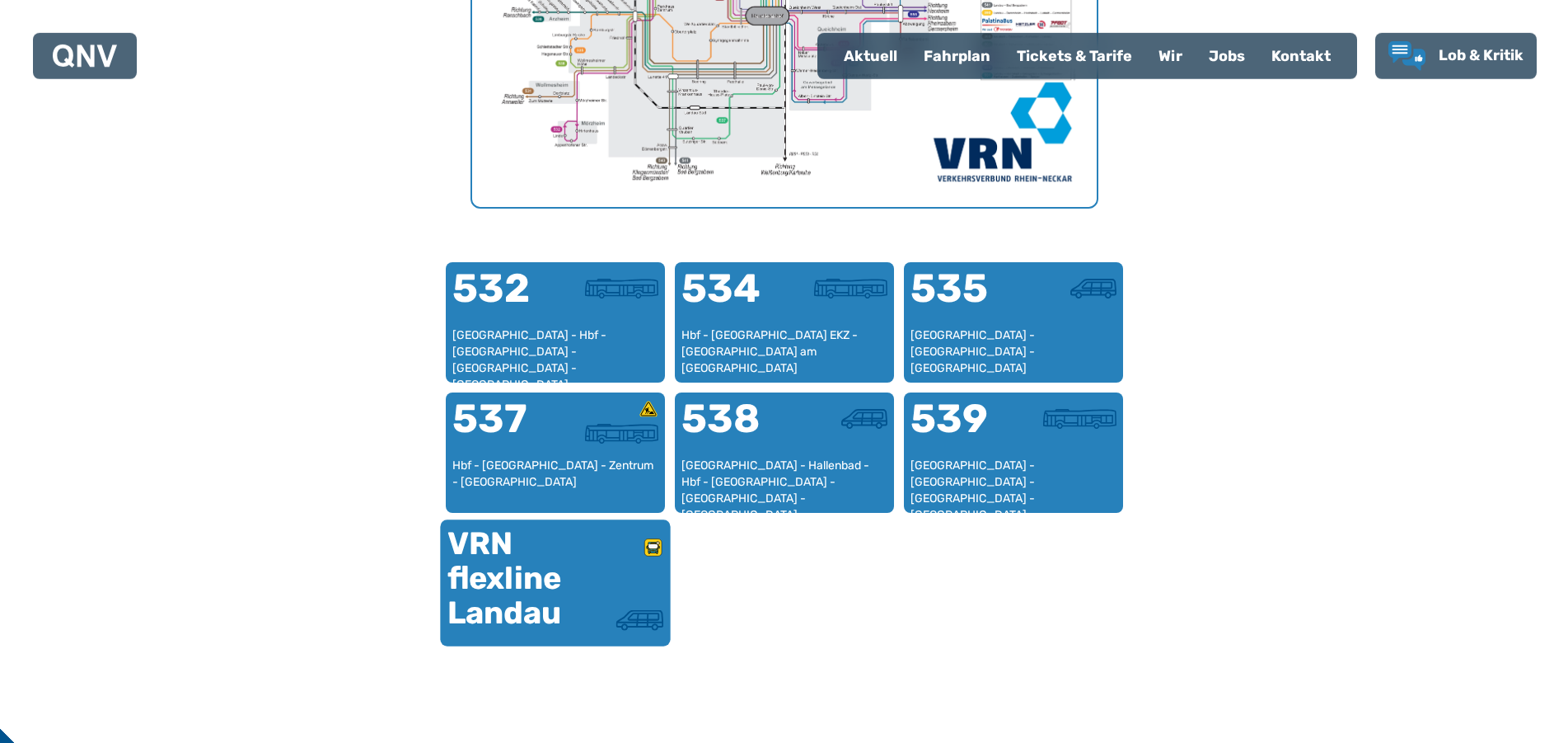
click at [585, 583] on div at bounding box center [608, 573] width 108 height 73
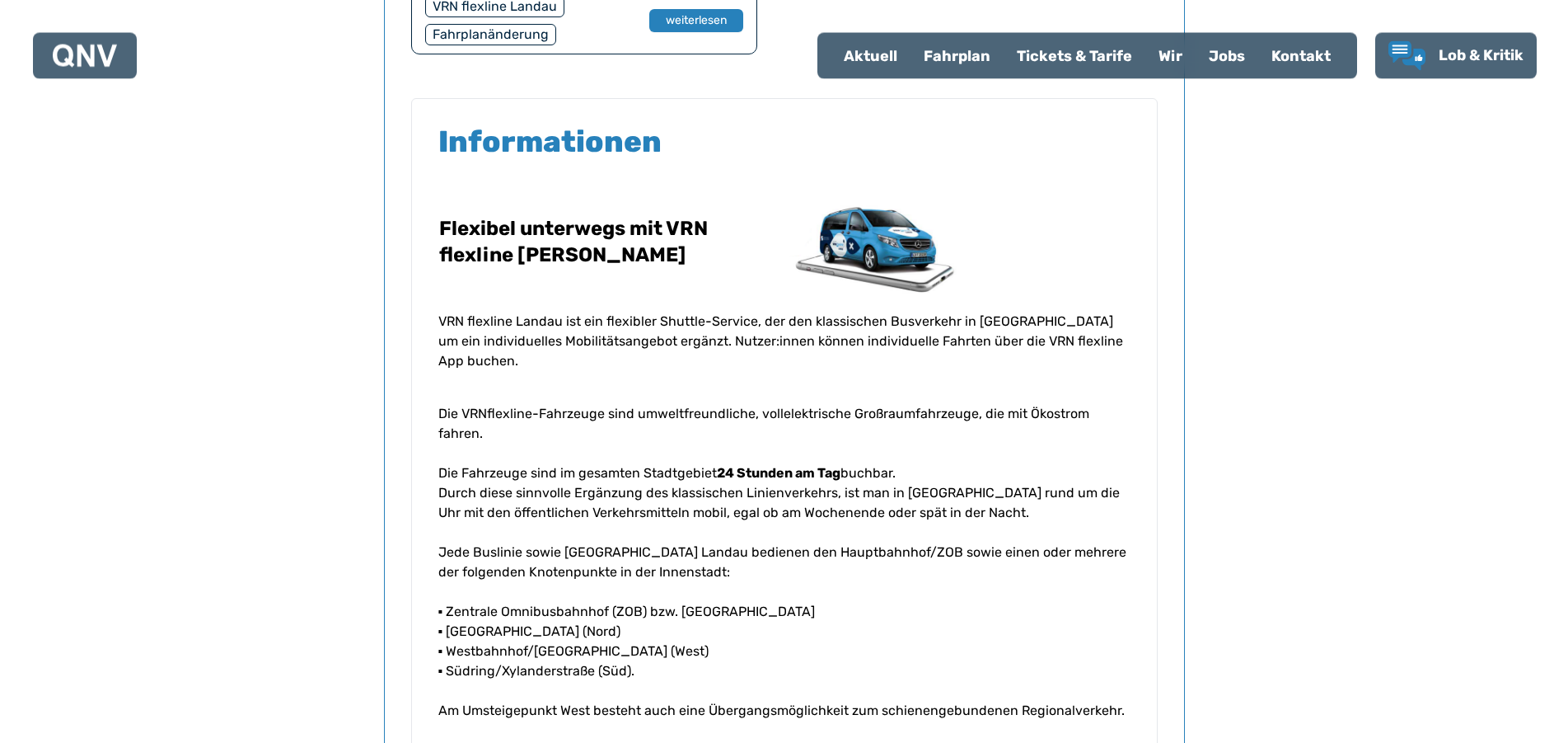
scroll to position [1493, 0]
